Goal: Task Accomplishment & Management: Manage account settings

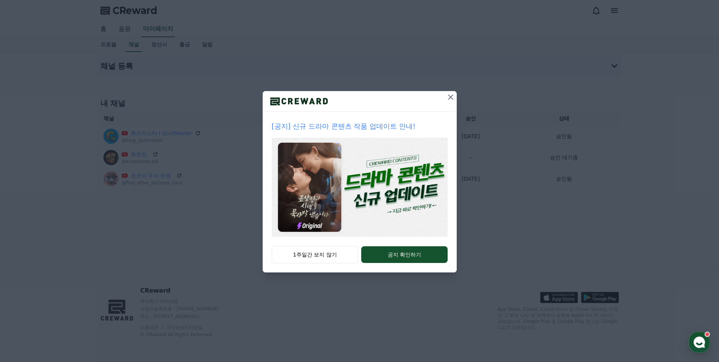
click at [448, 97] on icon at bounding box center [450, 97] width 9 height 9
click at [449, 97] on icon at bounding box center [450, 97] width 9 height 9
